Goal: Find specific page/section

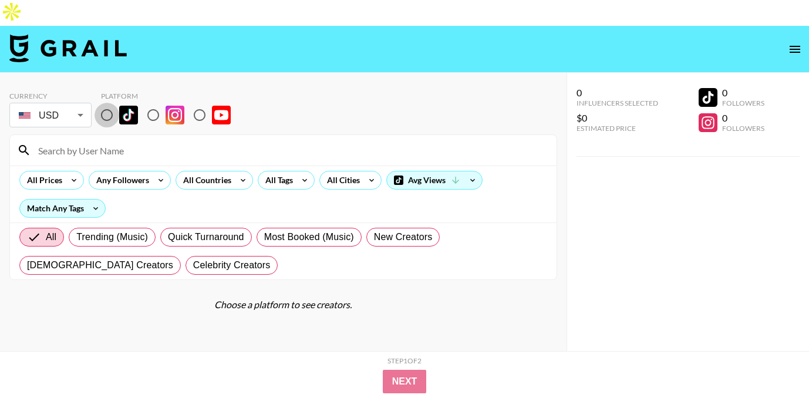
click at [107, 103] on input "radio" at bounding box center [107, 115] width 25 height 25
radio input "true"
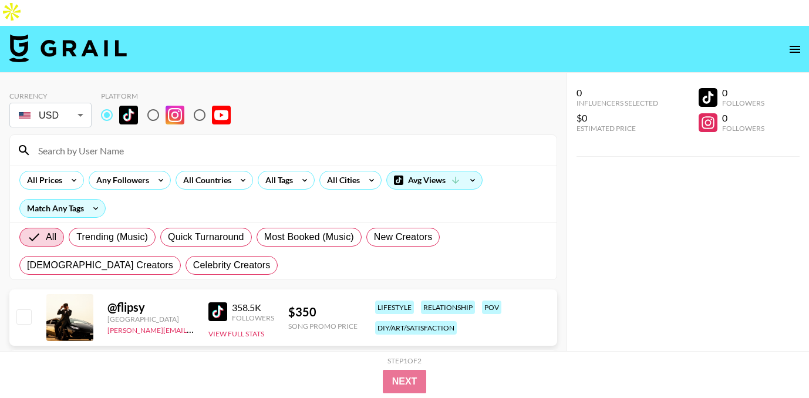
click at [132, 141] on input at bounding box center [290, 150] width 519 height 19
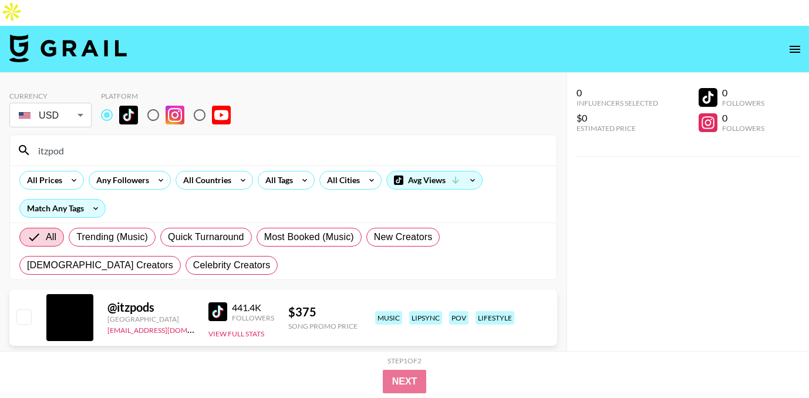
click at [174, 141] on input "itzpod" at bounding box center [290, 150] width 519 height 19
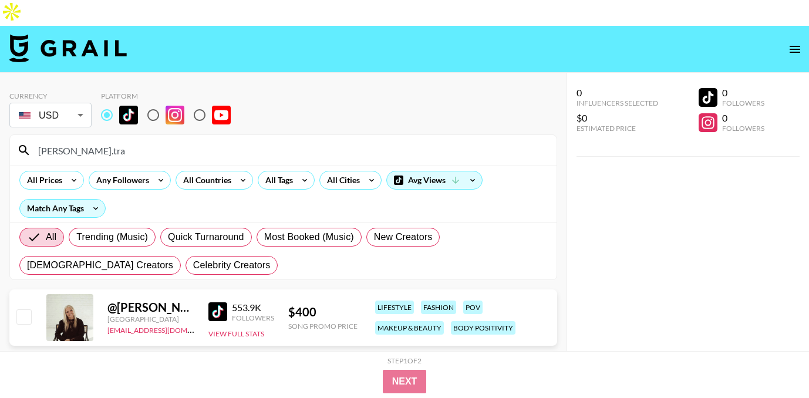
type input "[PERSON_NAME].tra"
